Goal: Find specific page/section: Find specific page/section

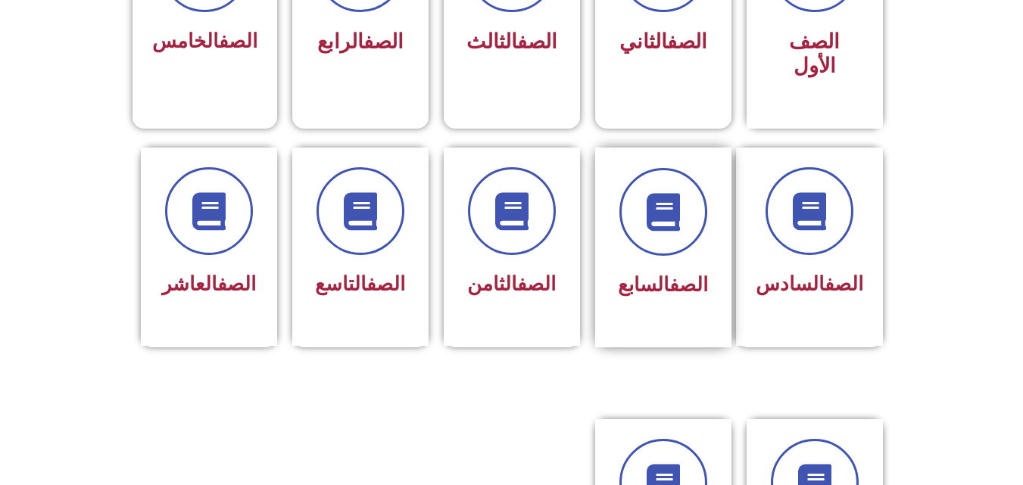
scroll to position [521, 0]
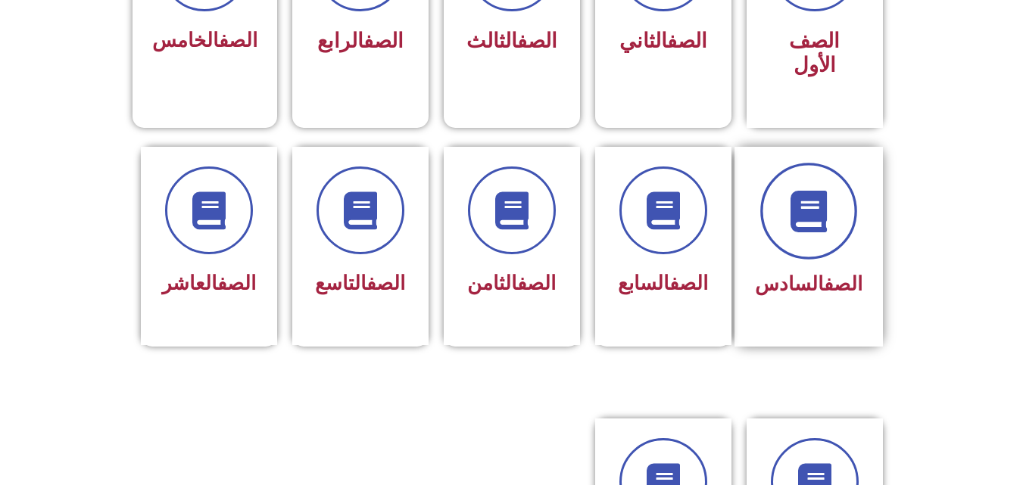
click at [828, 190] on icon at bounding box center [808, 211] width 42 height 42
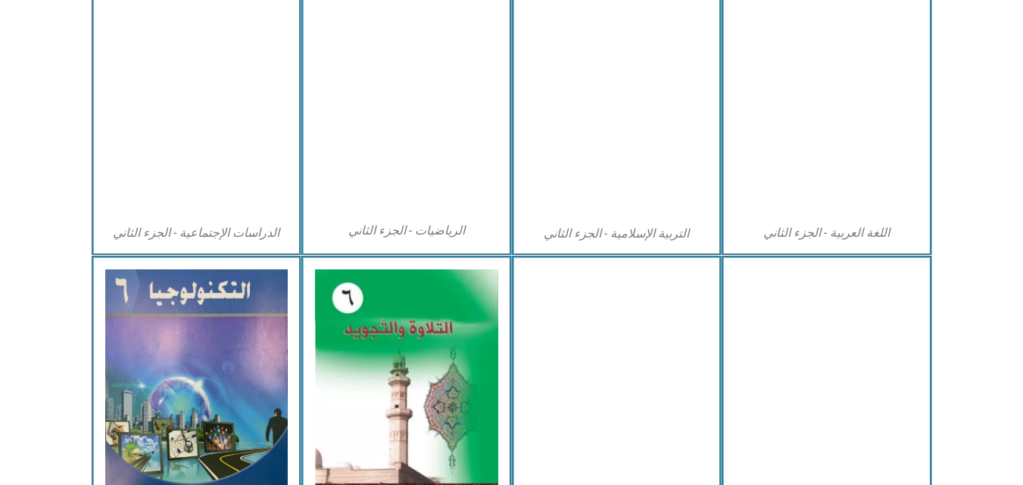
scroll to position [865, 0]
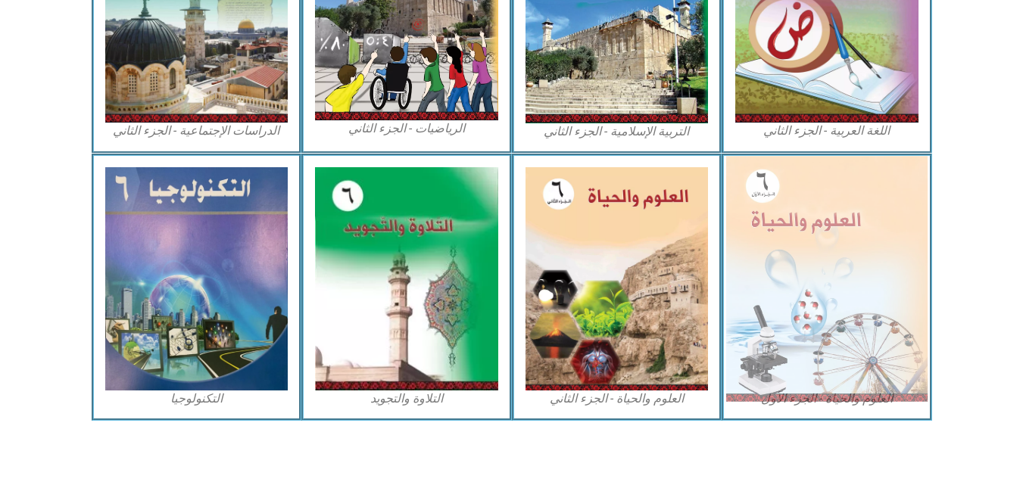
click at [857, 288] on img at bounding box center [826, 278] width 201 height 245
click at [841, 288] on img at bounding box center [826, 278] width 201 height 245
click at [811, 289] on img at bounding box center [826, 278] width 201 height 245
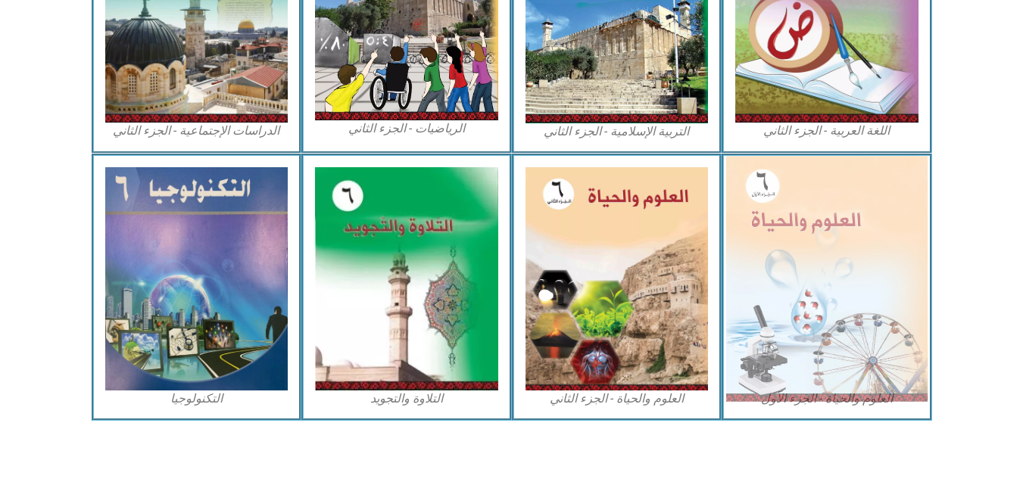
click at [811, 288] on img at bounding box center [826, 278] width 201 height 245
click at [815, 306] on img at bounding box center [826, 278] width 201 height 245
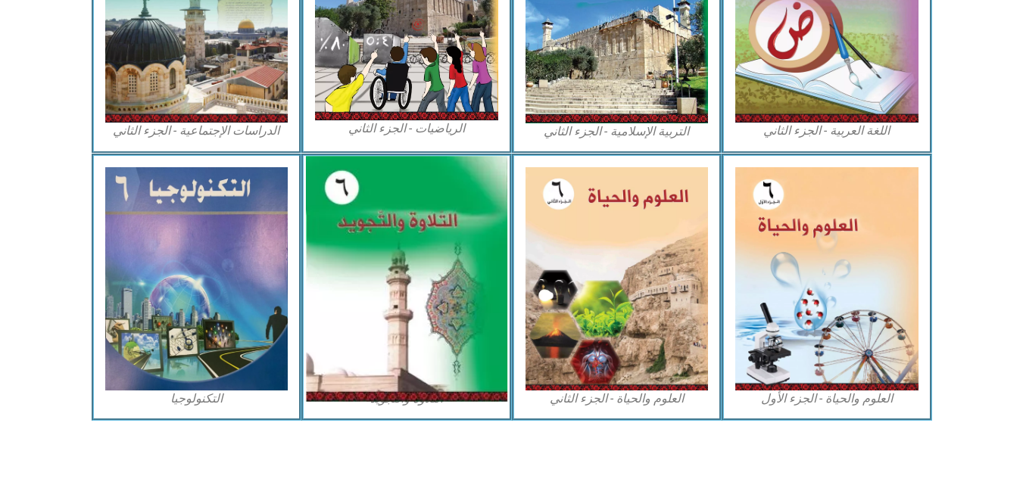
scroll to position [836, 0]
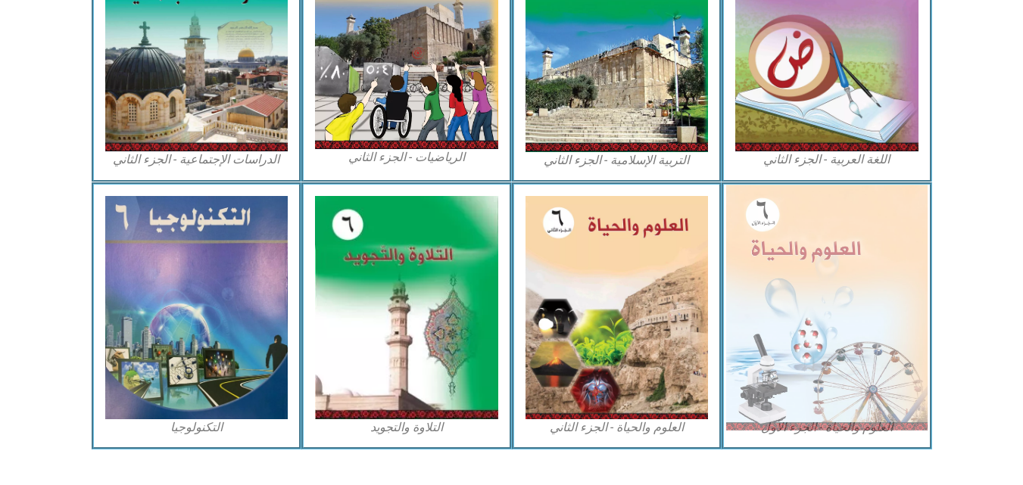
click at [793, 280] on img at bounding box center [826, 307] width 201 height 245
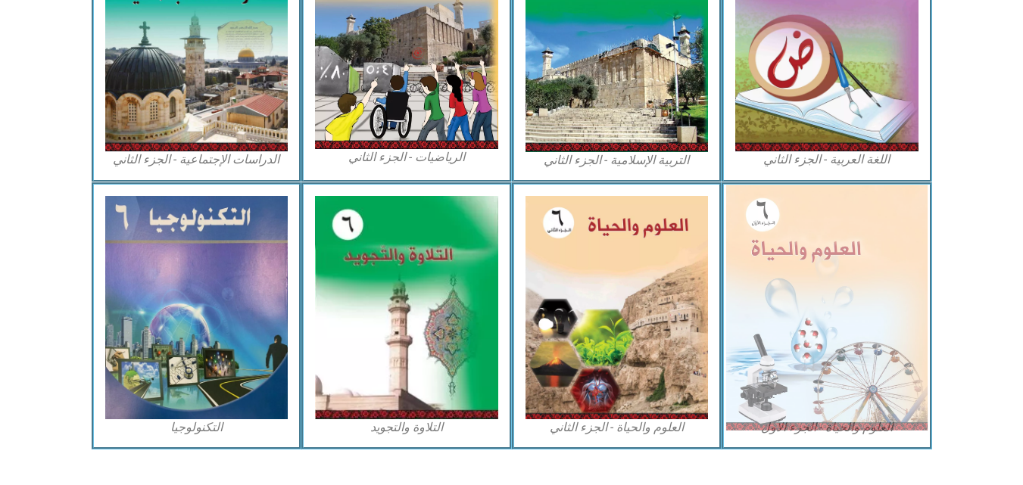
click at [793, 280] on img at bounding box center [826, 307] width 201 height 245
